Goal: Information Seeking & Learning: Learn about a topic

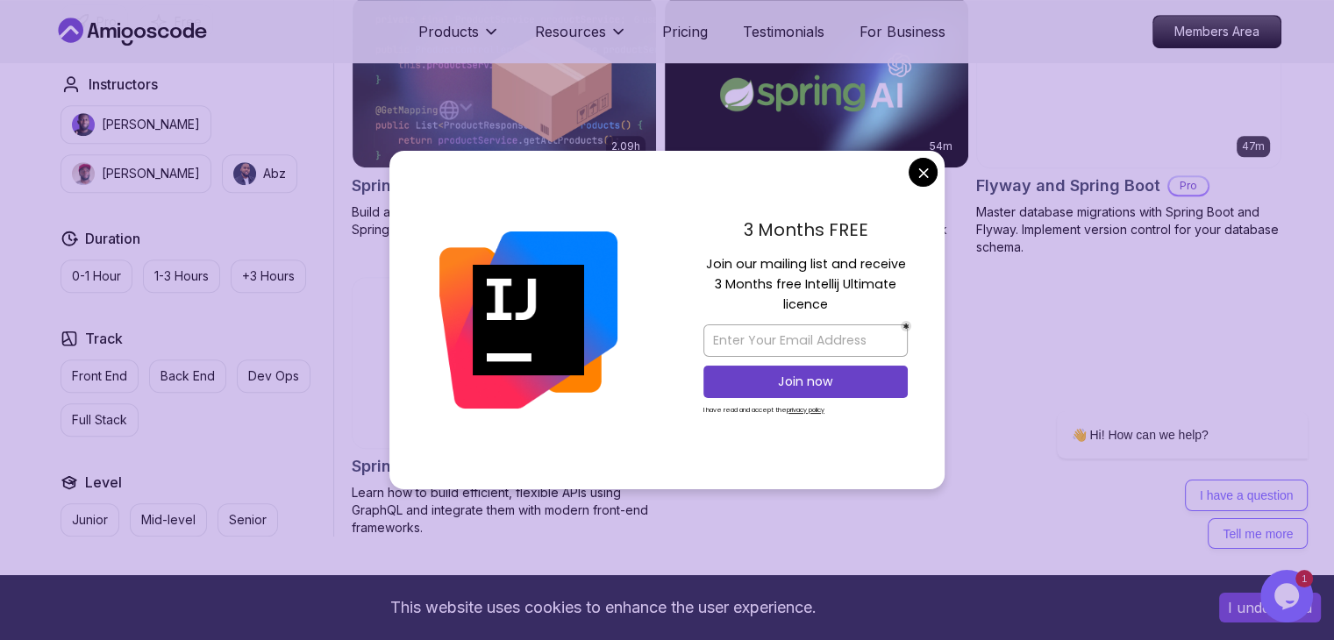
scroll to position [1228, 0]
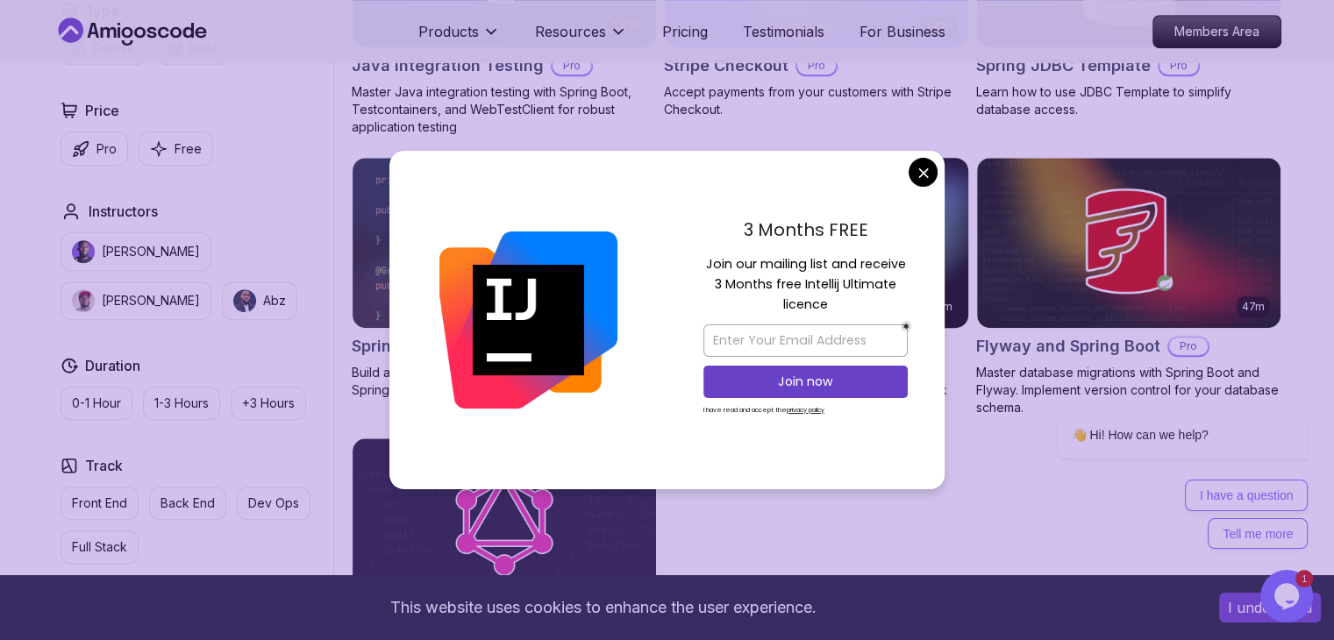
click at [913, 167] on body "× This website uses cookies to enhance the user experience. I understand Produc…" at bounding box center [667, 204] width 1334 height 2864
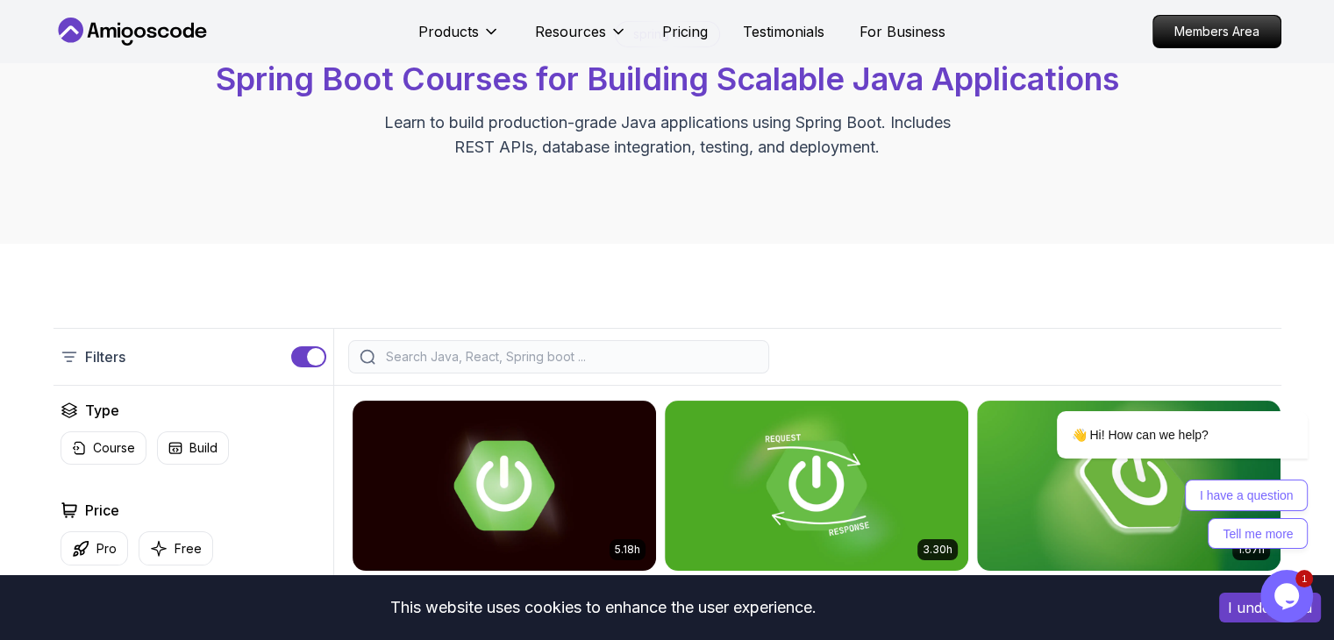
scroll to position [0, 0]
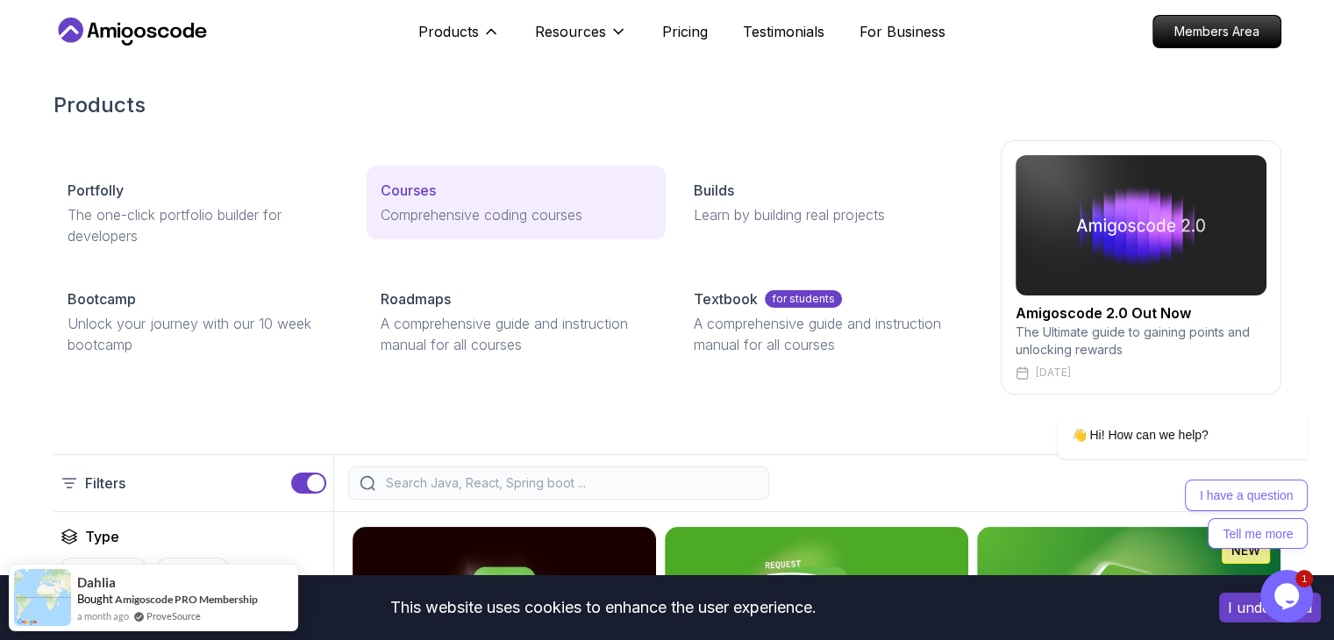
click at [395, 201] on link "Courses Comprehensive coding courses" at bounding box center [516, 203] width 299 height 74
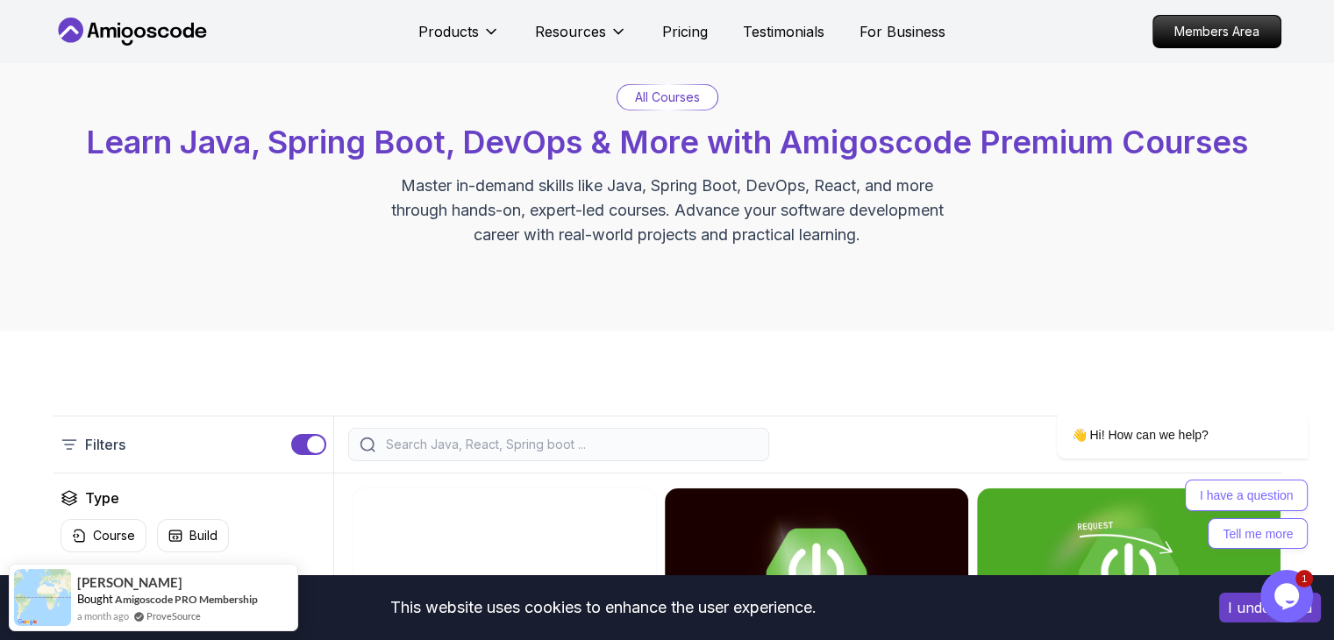
scroll to position [263, 0]
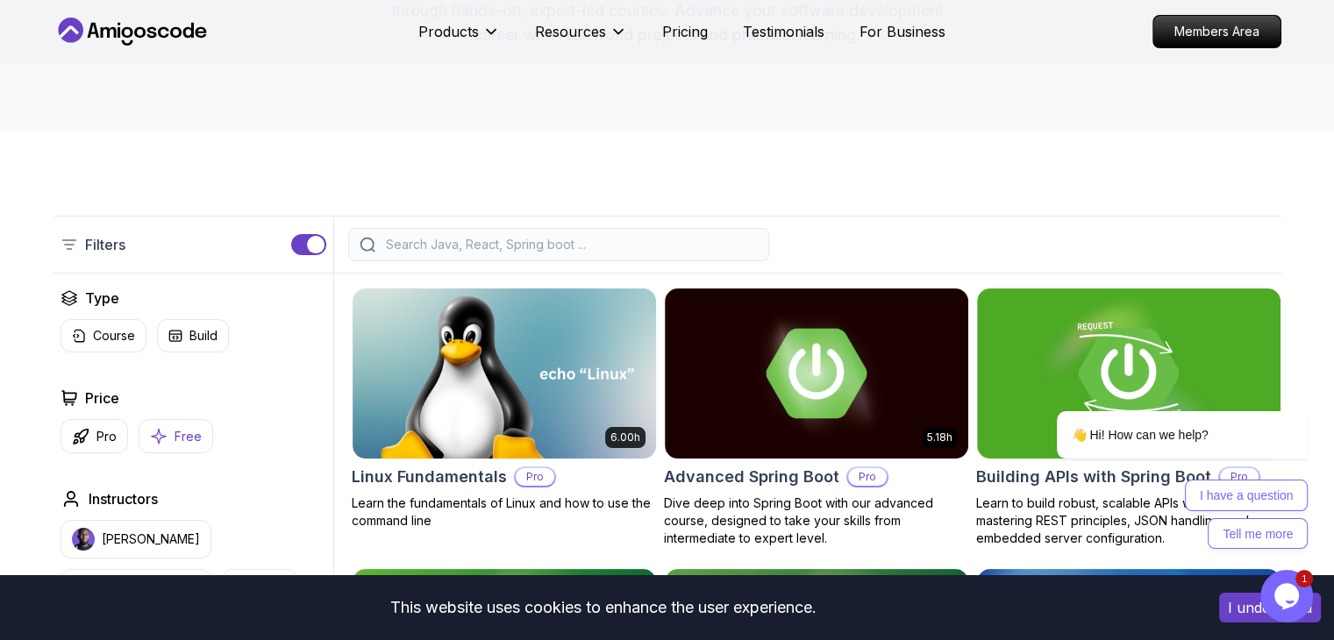
click at [169, 449] on button "Free" at bounding box center [176, 436] width 75 height 34
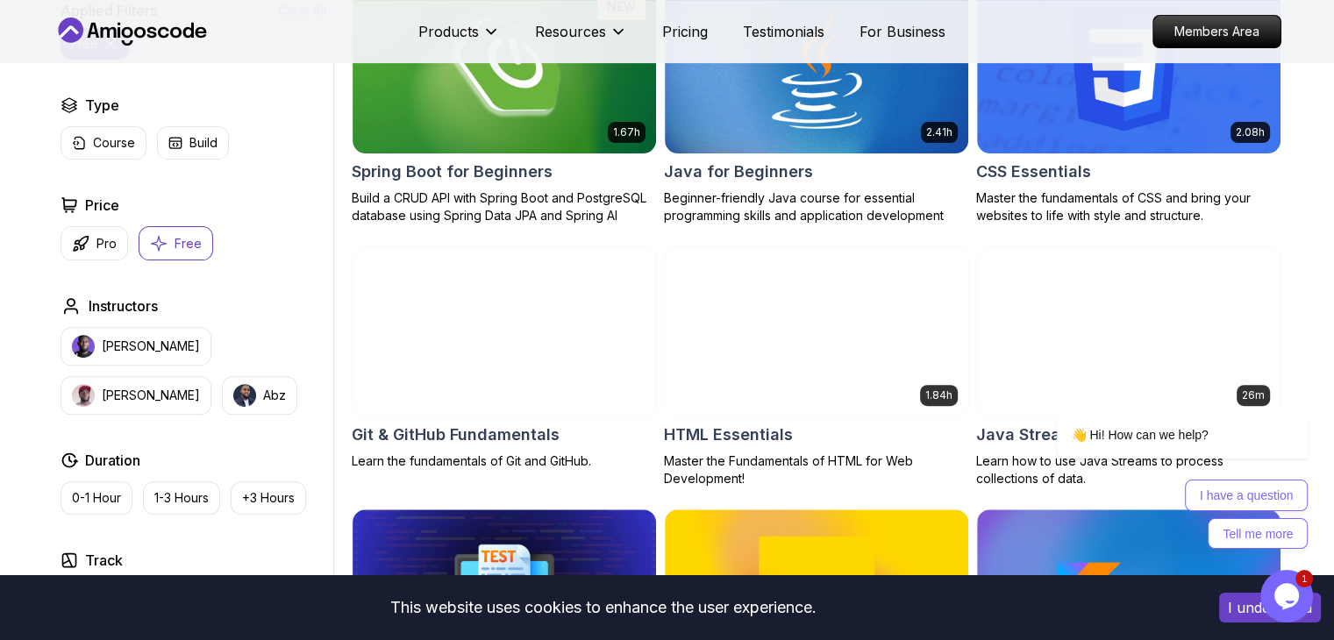
scroll to position [263, 0]
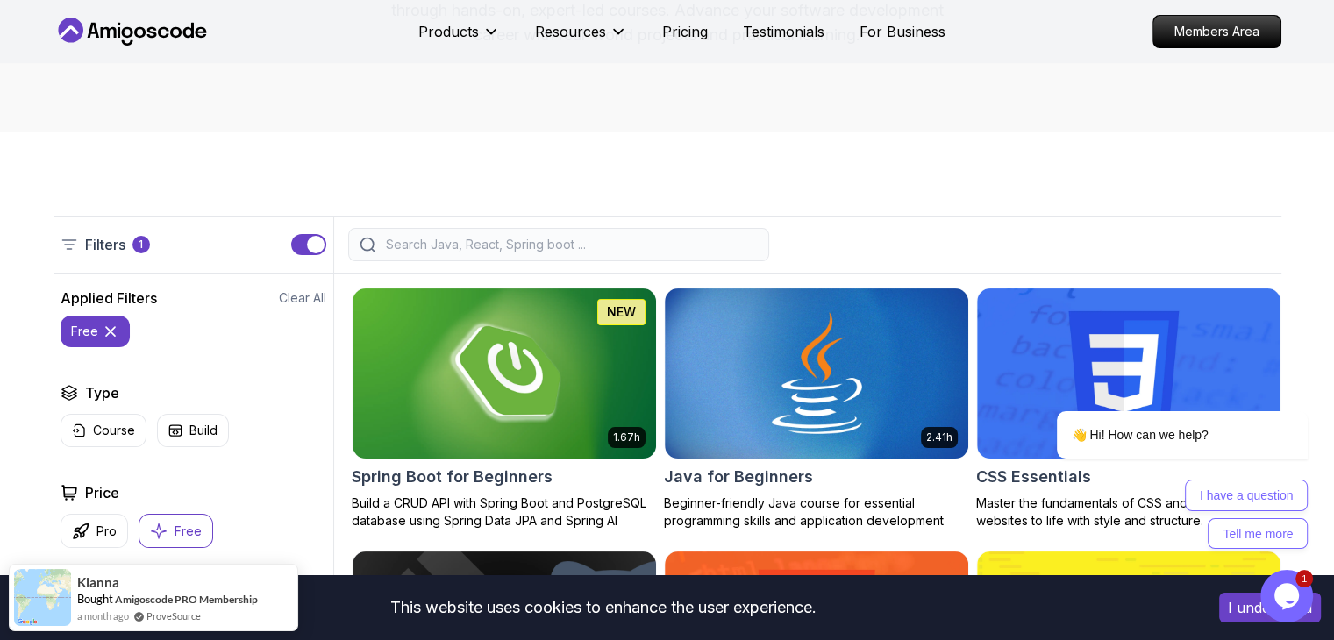
click at [202, 526] on button "Free" at bounding box center [176, 531] width 75 height 34
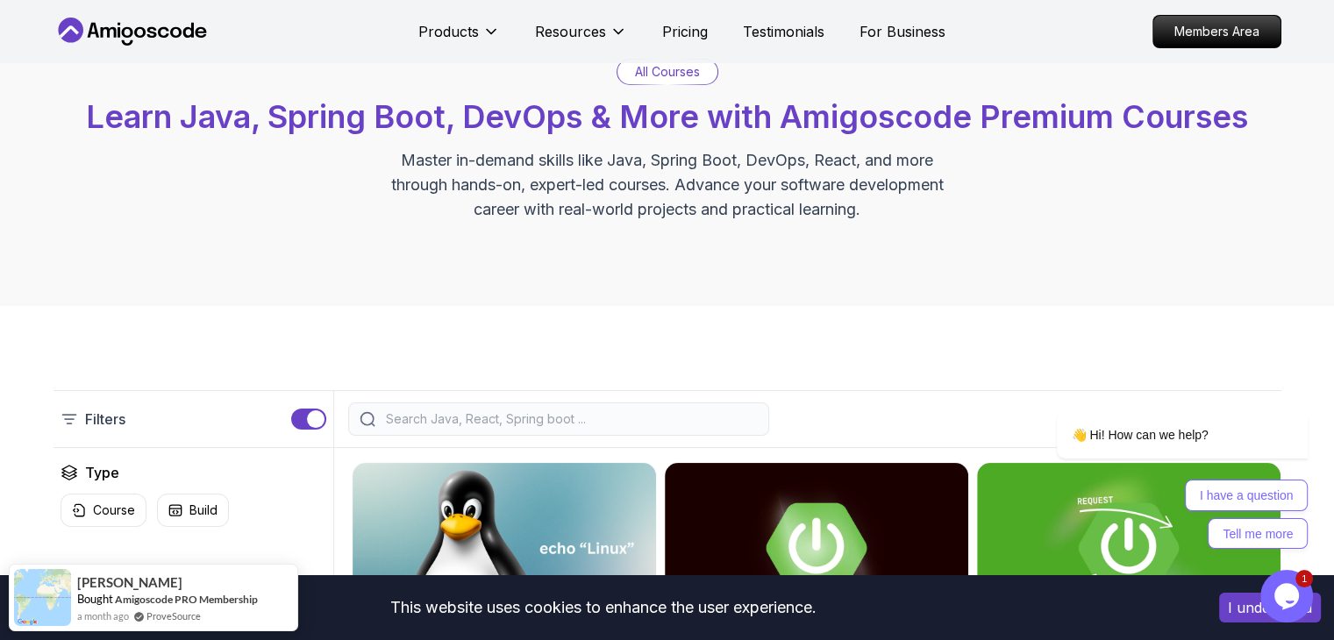
scroll to position [88, 0]
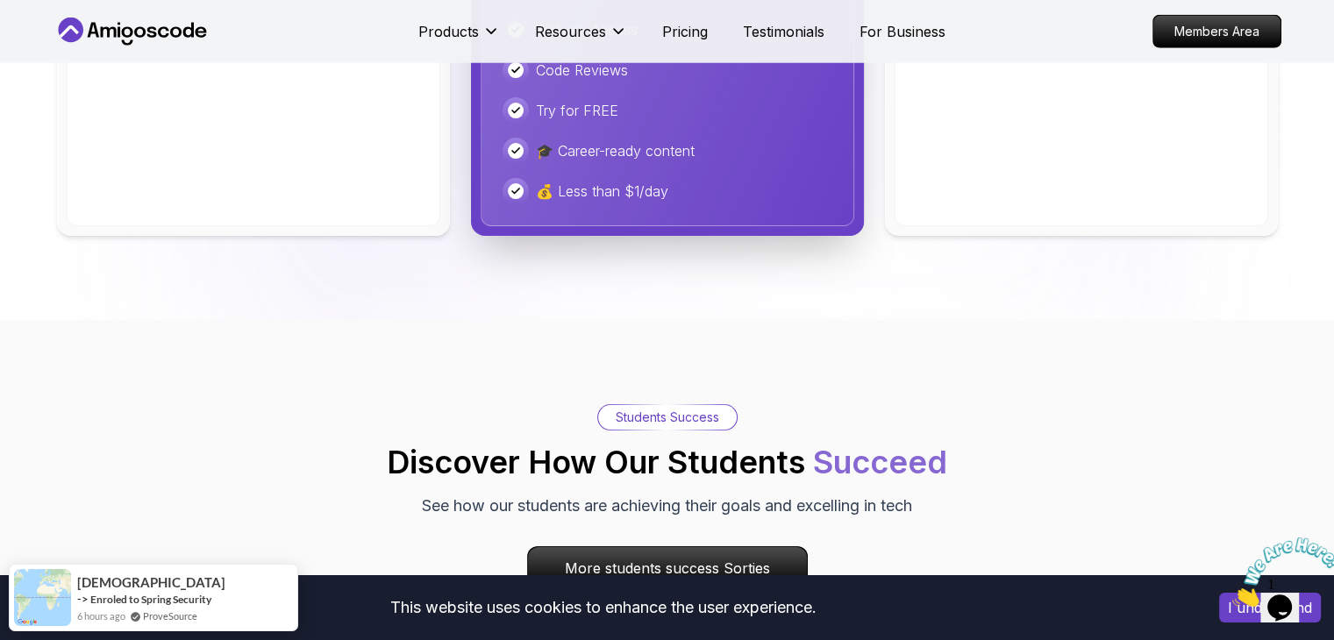
scroll to position [5153, 0]
